Goal: Information Seeking & Learning: Find specific fact

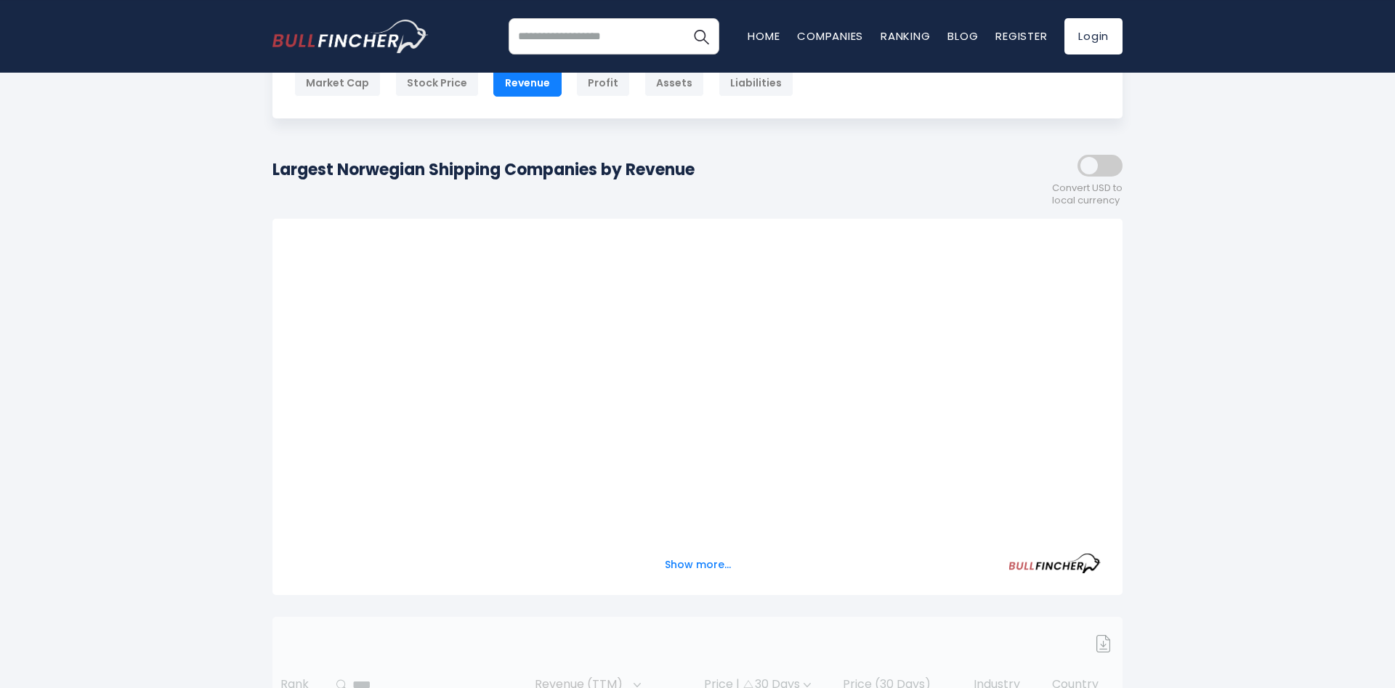
scroll to position [222, 0]
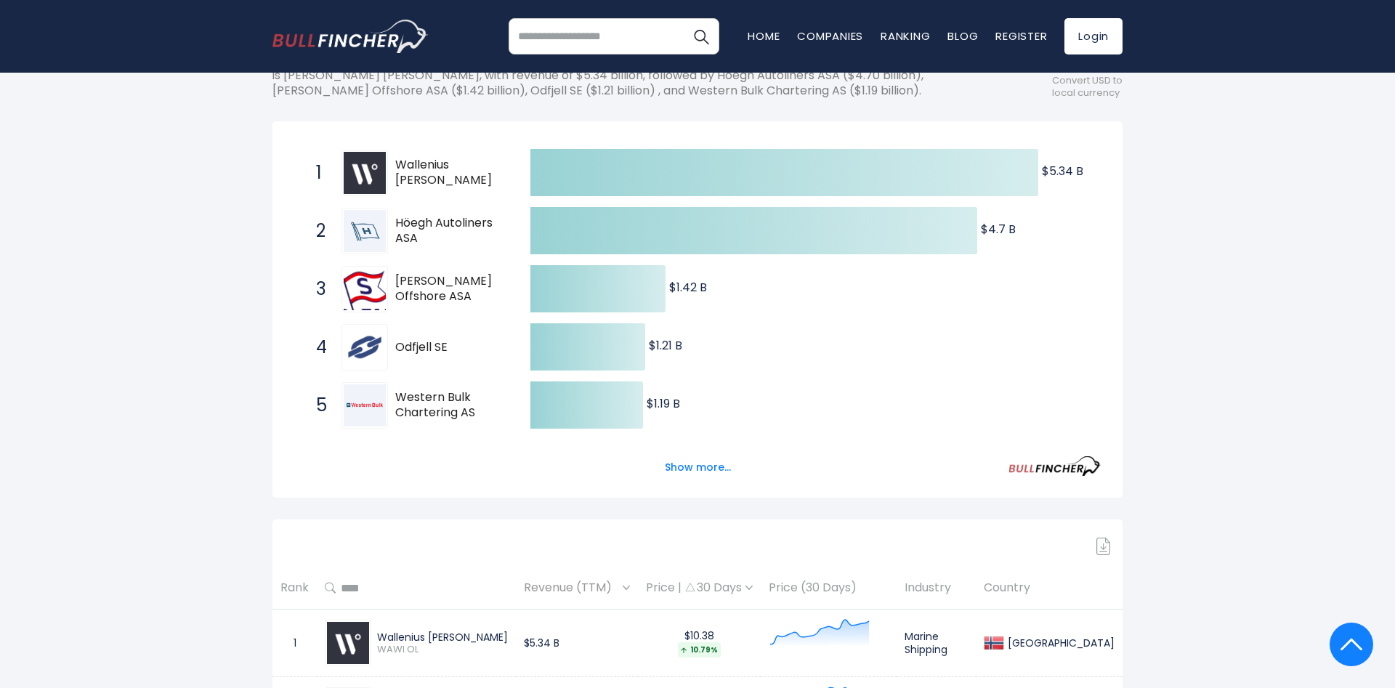
click at [420, 406] on span "Western Bulk Chartering AS" at bounding box center [450, 405] width 110 height 31
click at [360, 411] on img at bounding box center [365, 405] width 42 height 42
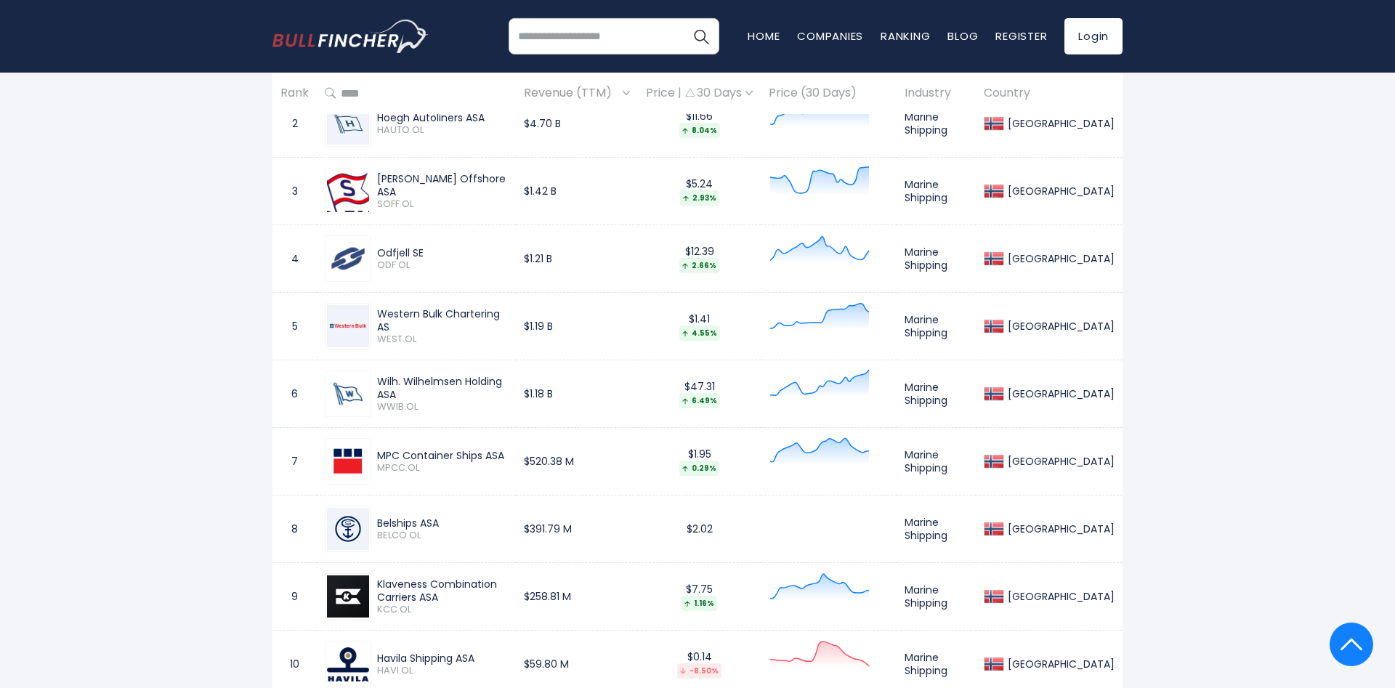
scroll to position [815, 0]
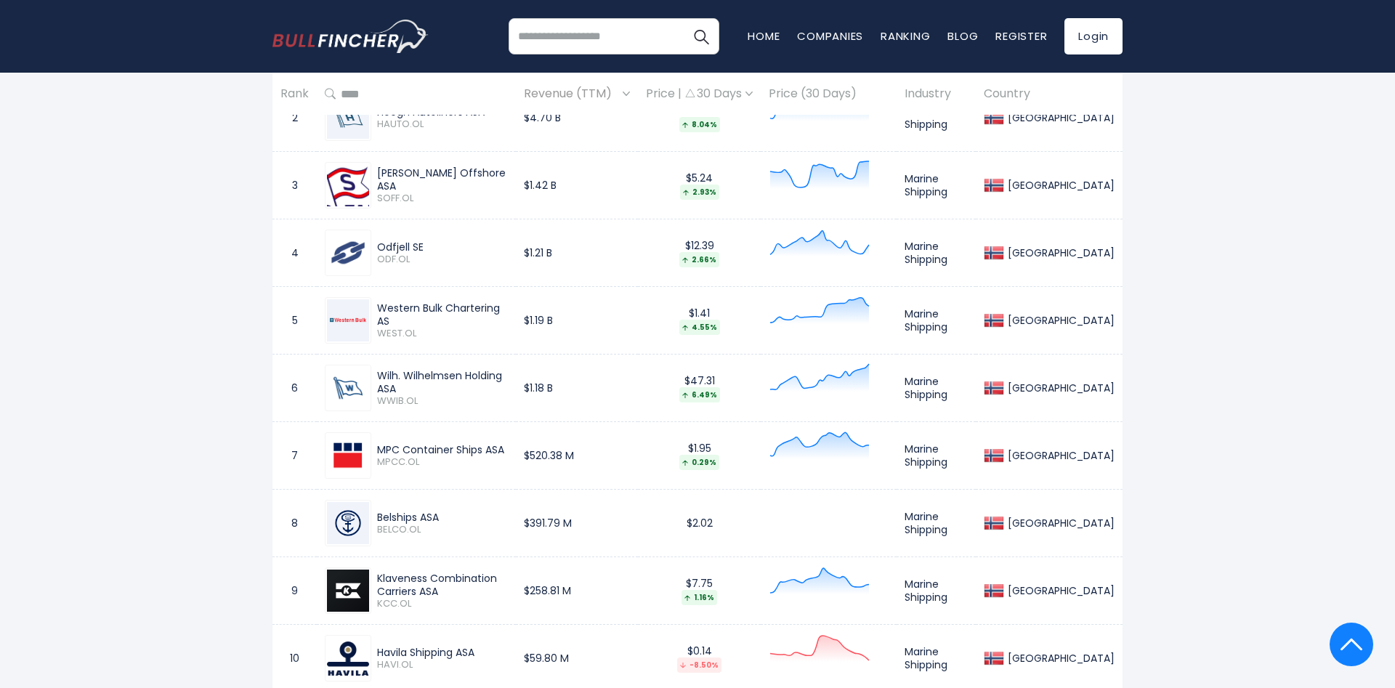
click at [375, 587] on div "Klaveness Combination Carriers ASA KCC.OL" at bounding box center [439, 591] width 137 height 39
click at [400, 525] on span "BELCO.OL" at bounding box center [442, 530] width 131 height 12
click at [352, 523] on img at bounding box center [348, 523] width 42 height 42
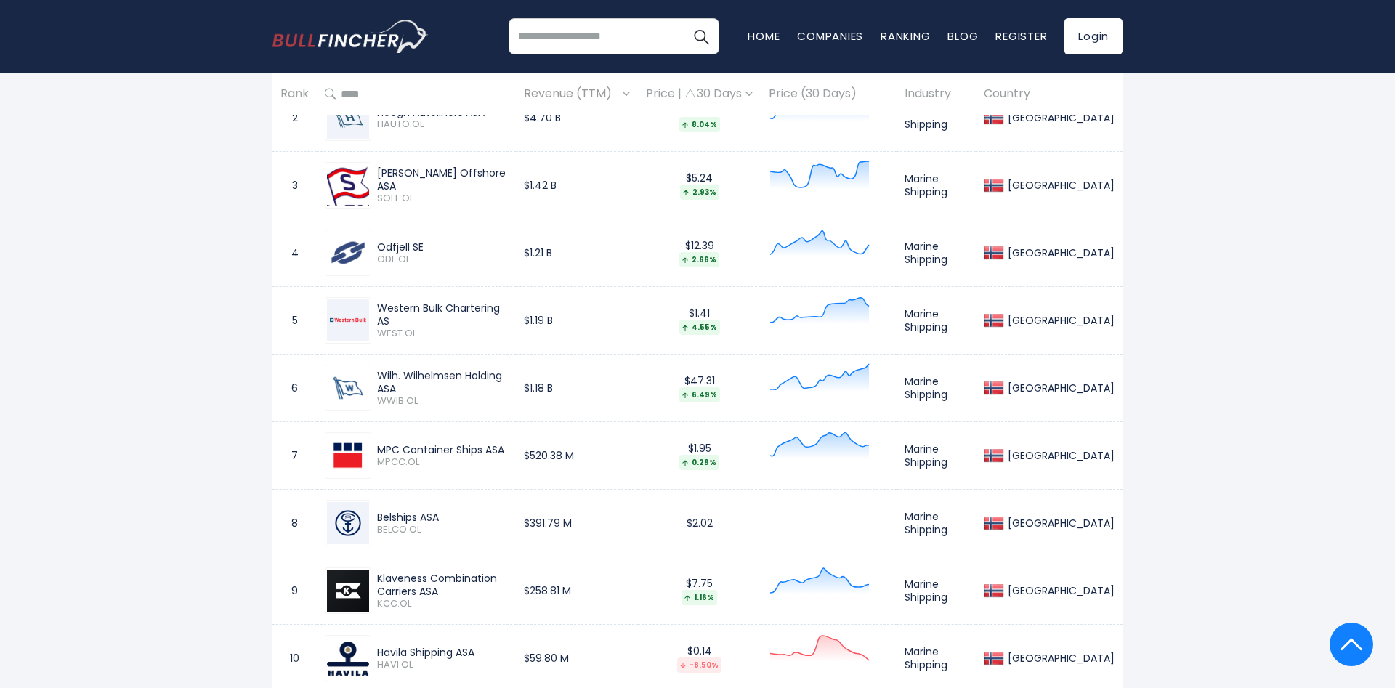
drag, startPoint x: 377, startPoint y: 518, endPoint x: 446, endPoint y: 526, distance: 69.5
click at [446, 526] on div "Belships ASA BELCO.OL" at bounding box center [439, 523] width 137 height 25
copy div "Belships [PERSON_NAME].OL"
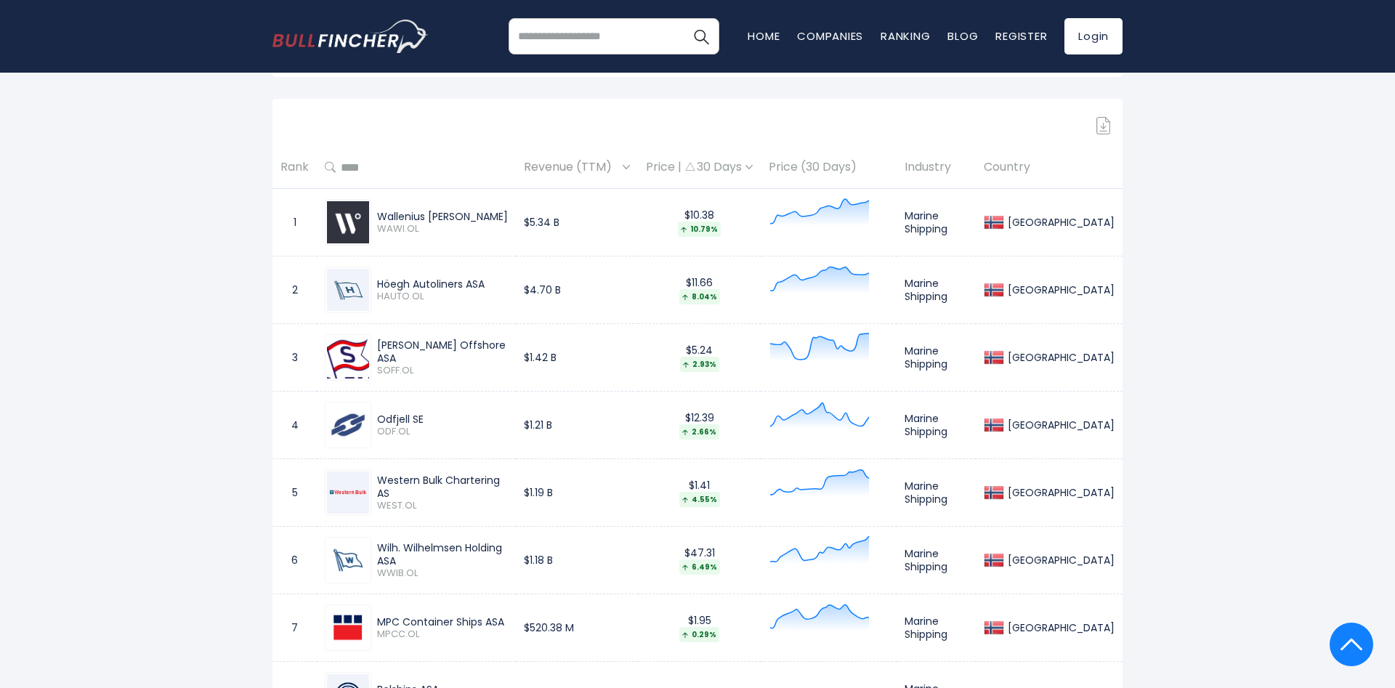
scroll to position [667, 0]
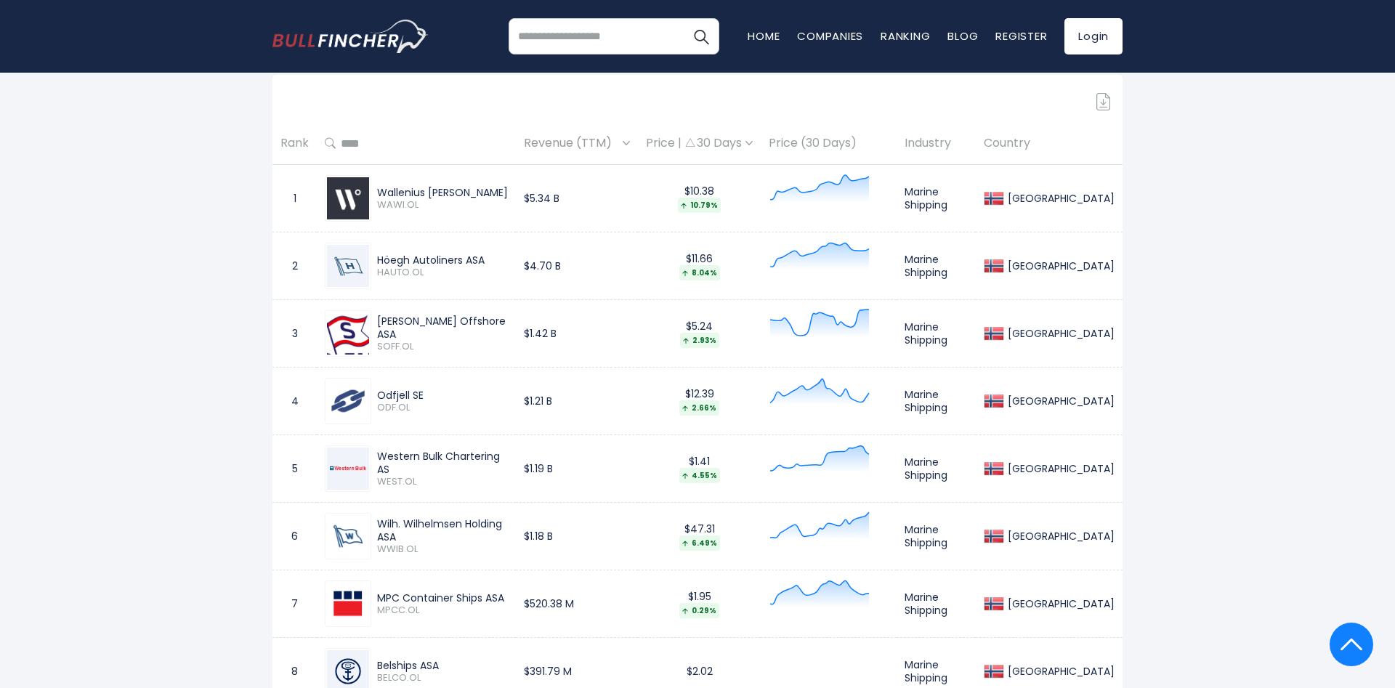
drag, startPoint x: 379, startPoint y: 258, endPoint x: 492, endPoint y: 265, distance: 113.6
click at [492, 265] on div "Höegh Autoliners ASA" at bounding box center [442, 260] width 131 height 13
copy div "Höegh Autoliners ASA"
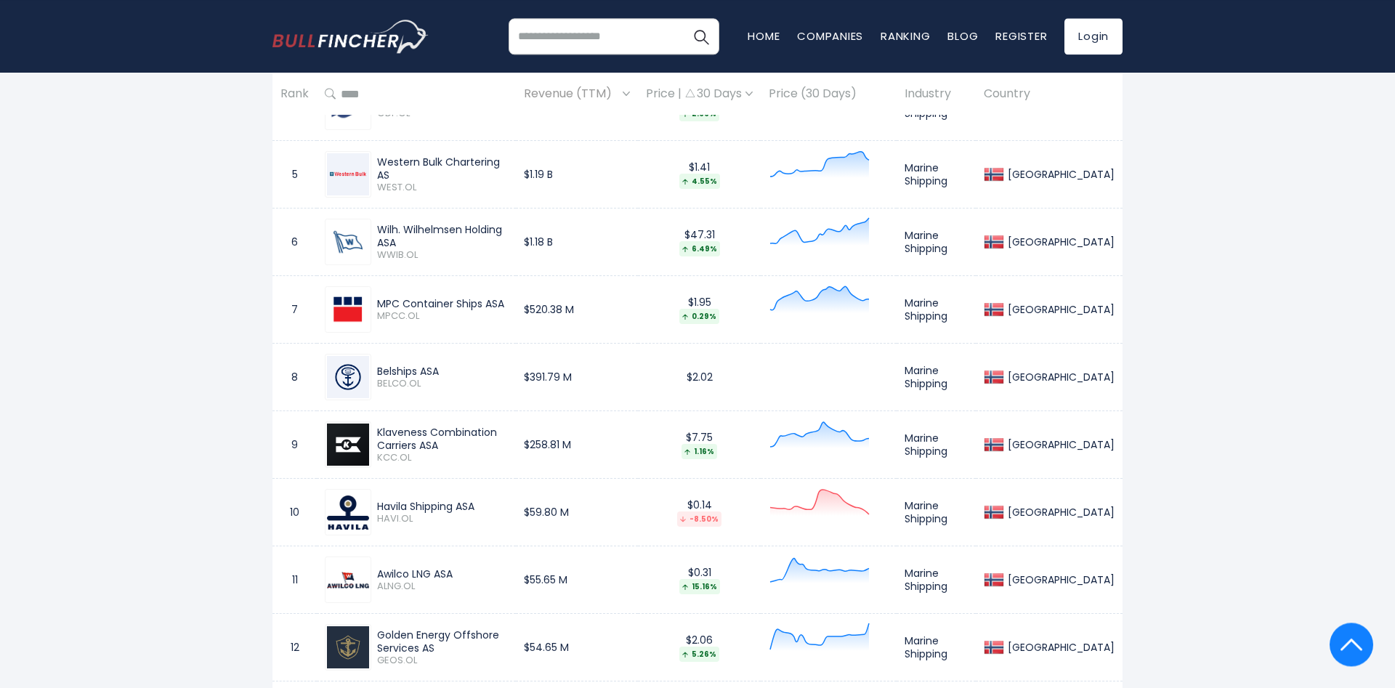
scroll to position [964, 0]
drag, startPoint x: 379, startPoint y: 300, endPoint x: 517, endPoint y: 307, distance: 138.2
click at [508, 307] on div "MPC Container Ships ASA" at bounding box center [442, 301] width 131 height 13
copy div "MPC Container Ships ASA"
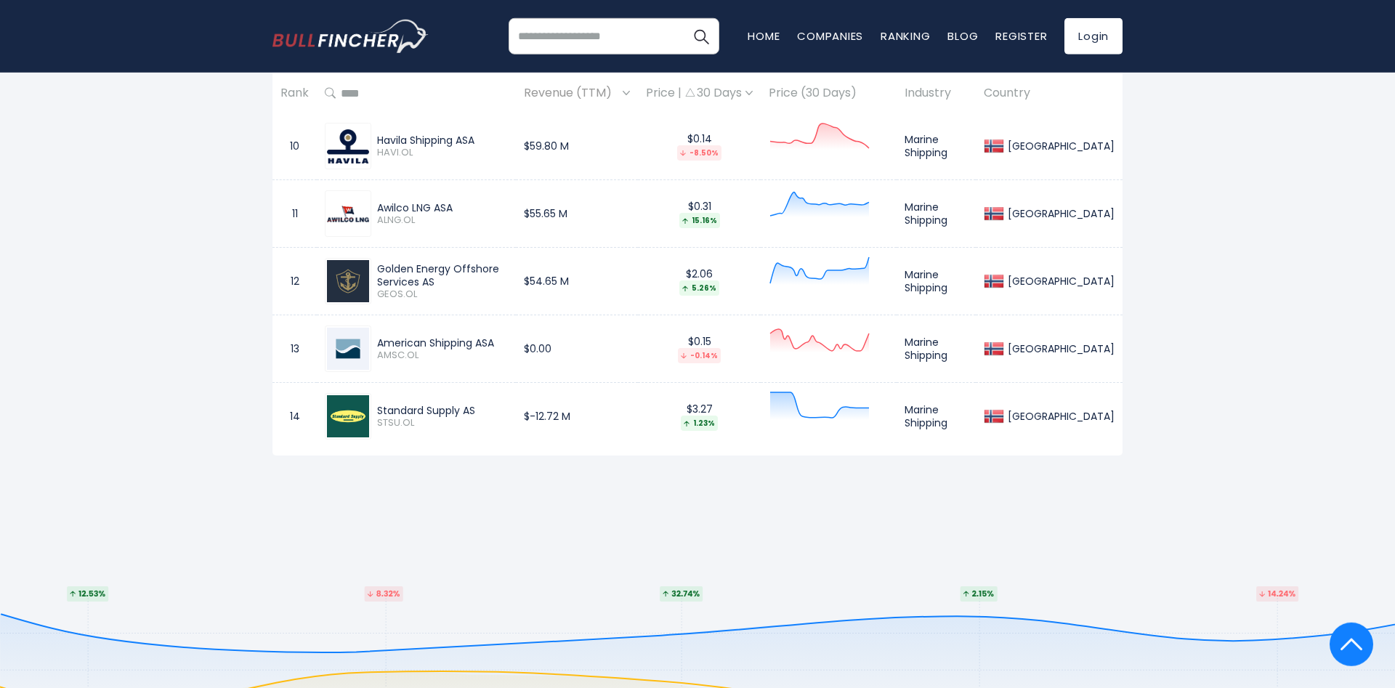
scroll to position [1358, 0]
